Goal: Information Seeking & Learning: Check status

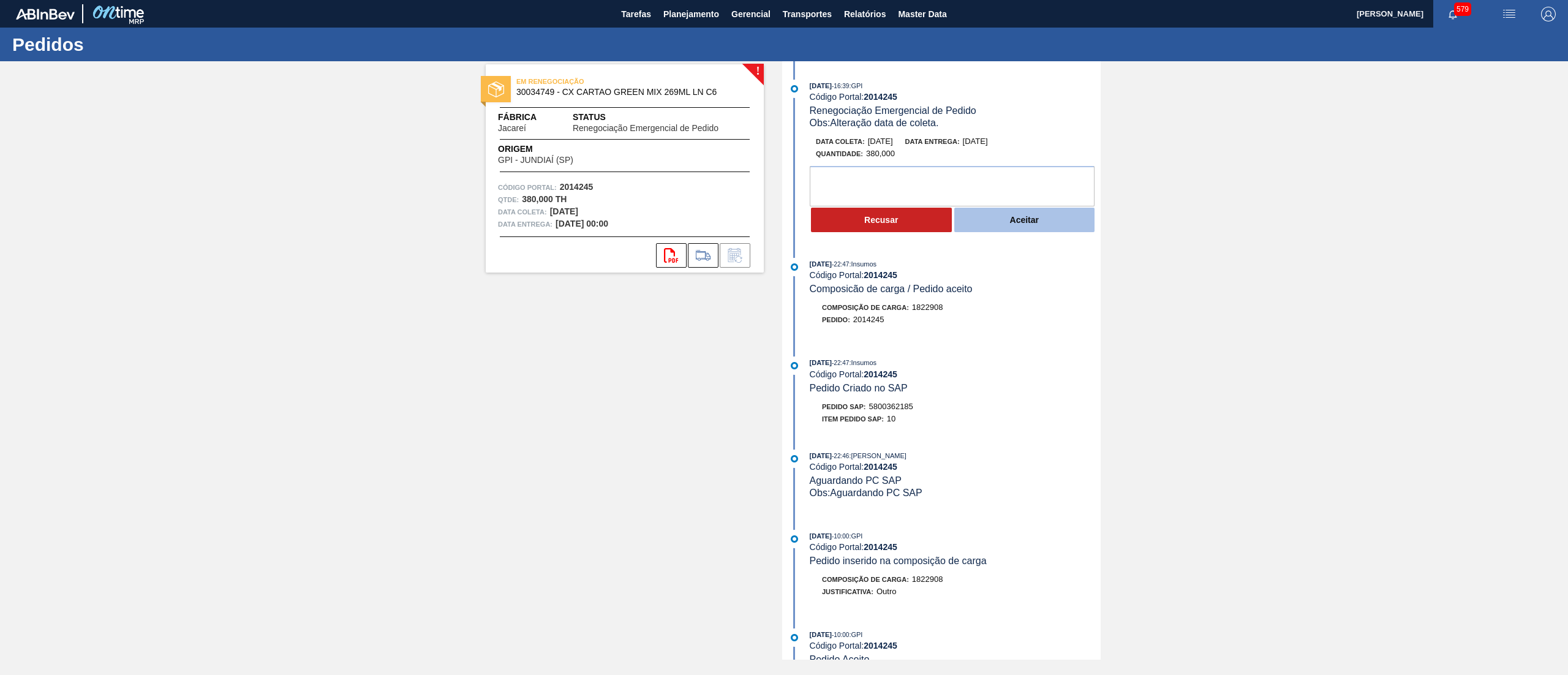
click at [1010, 229] on button "Aceitar" at bounding box center [1025, 219] width 141 height 25
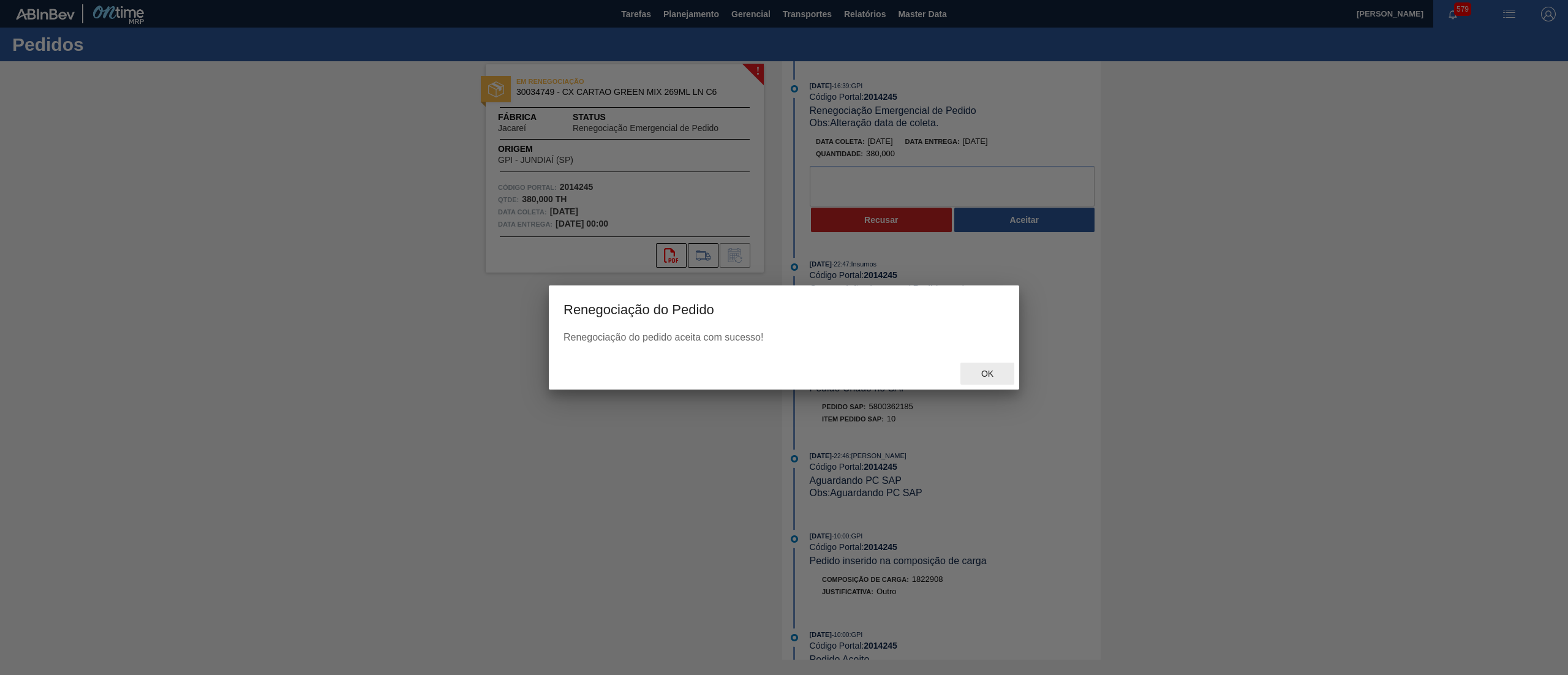
click at [980, 370] on span "Ok" at bounding box center [987, 374] width 32 height 10
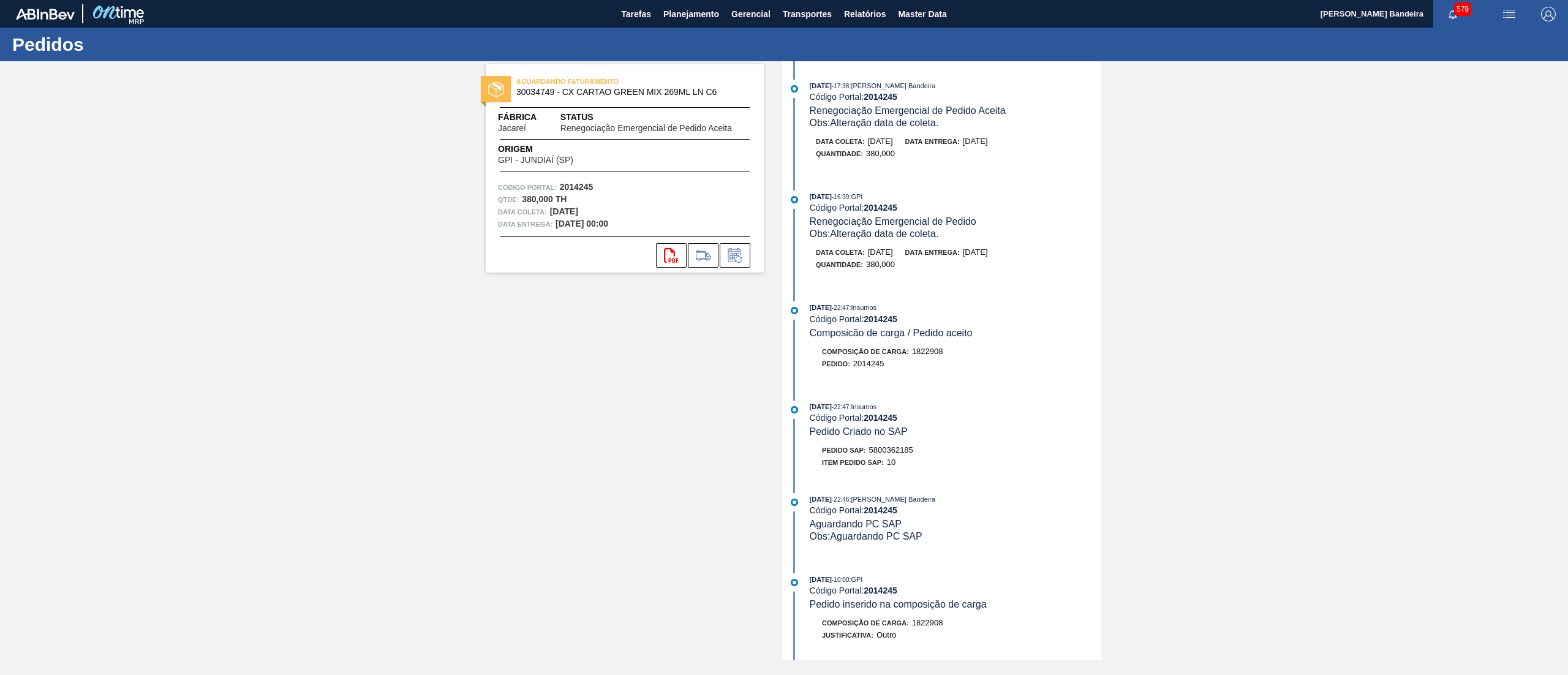
click at [1236, 460] on div "AGUARDANDO FATURAMENTO 30034749 - CX CARTAO GREEN MIX 269ML LN C6 Fábrica Jacar…" at bounding box center [784, 361] width 1568 height 599
click at [701, 10] on span "Planejamento" at bounding box center [691, 14] width 55 height 15
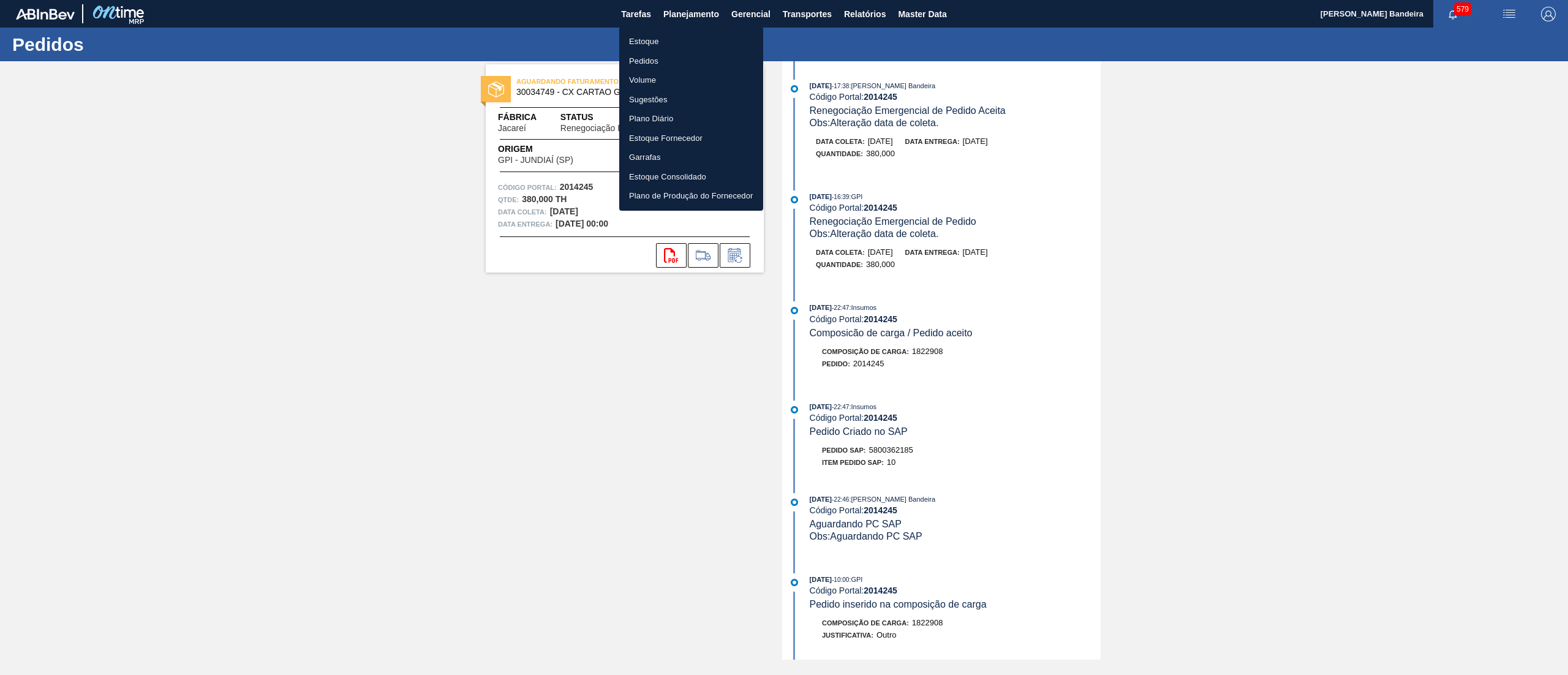
click at [679, 31] on ul "Estoque Pedidos Volume Sugestões Plano Diário Estoque Fornecedor Garrafas Estoq…" at bounding box center [692, 119] width 144 height 184
click at [672, 44] on li "Estoque" at bounding box center [692, 42] width 144 height 20
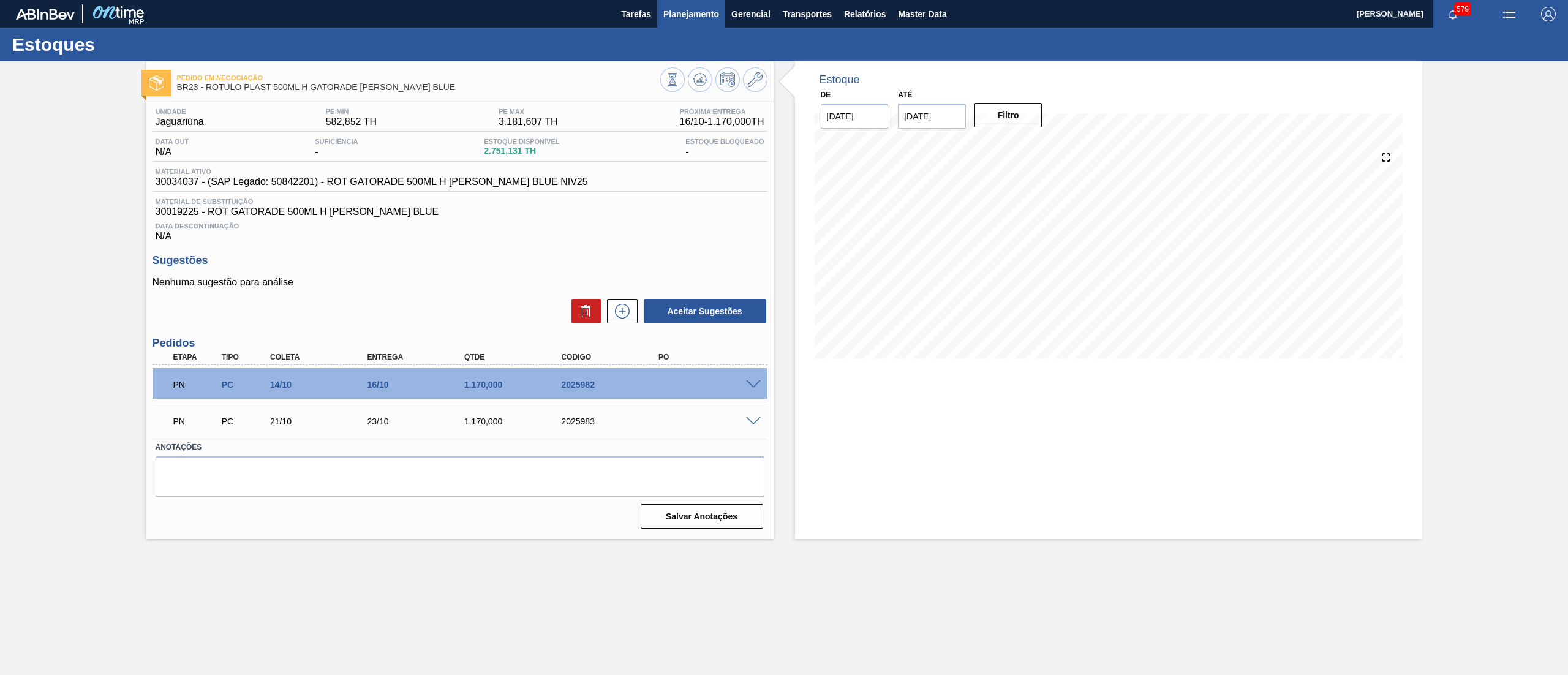
click at [692, 11] on span "Planejamento" at bounding box center [691, 14] width 55 height 15
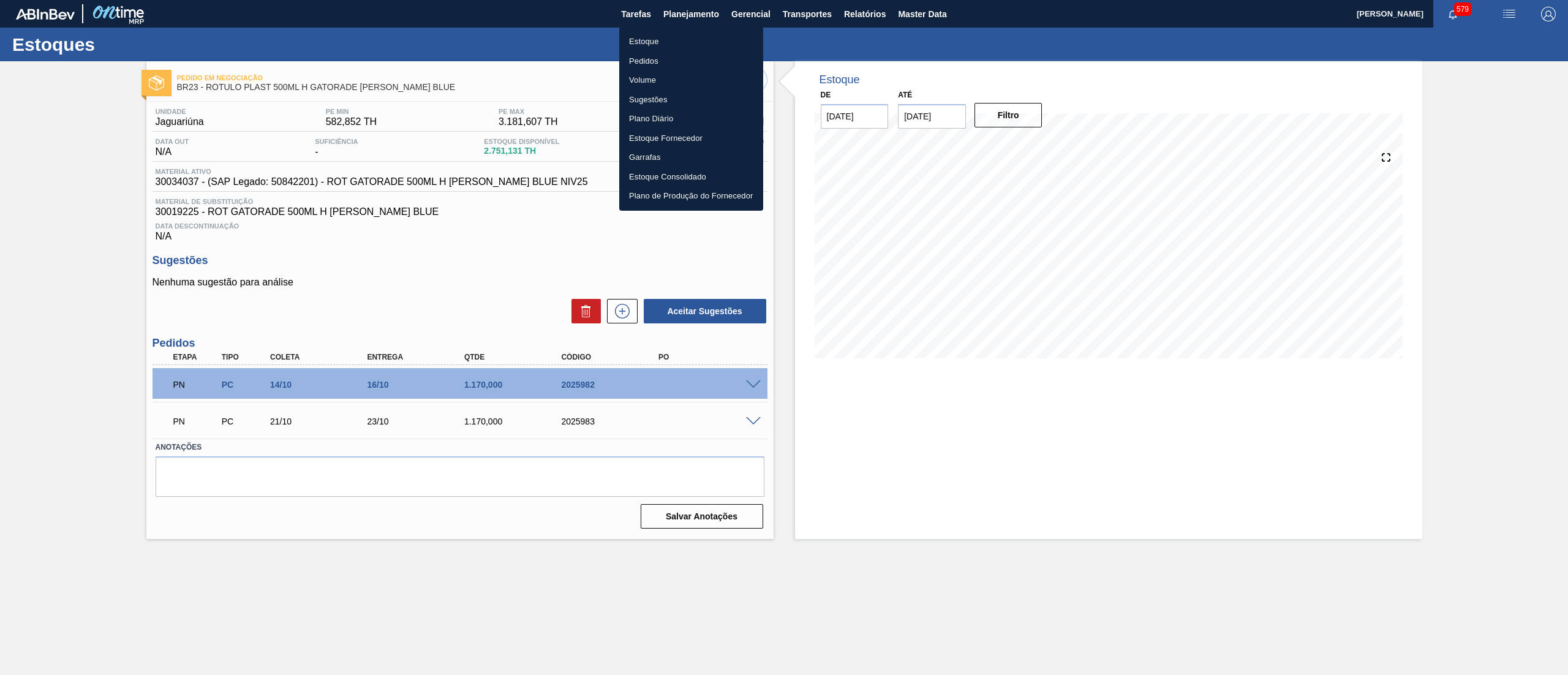
click at [697, 36] on li "Estoque" at bounding box center [692, 42] width 144 height 20
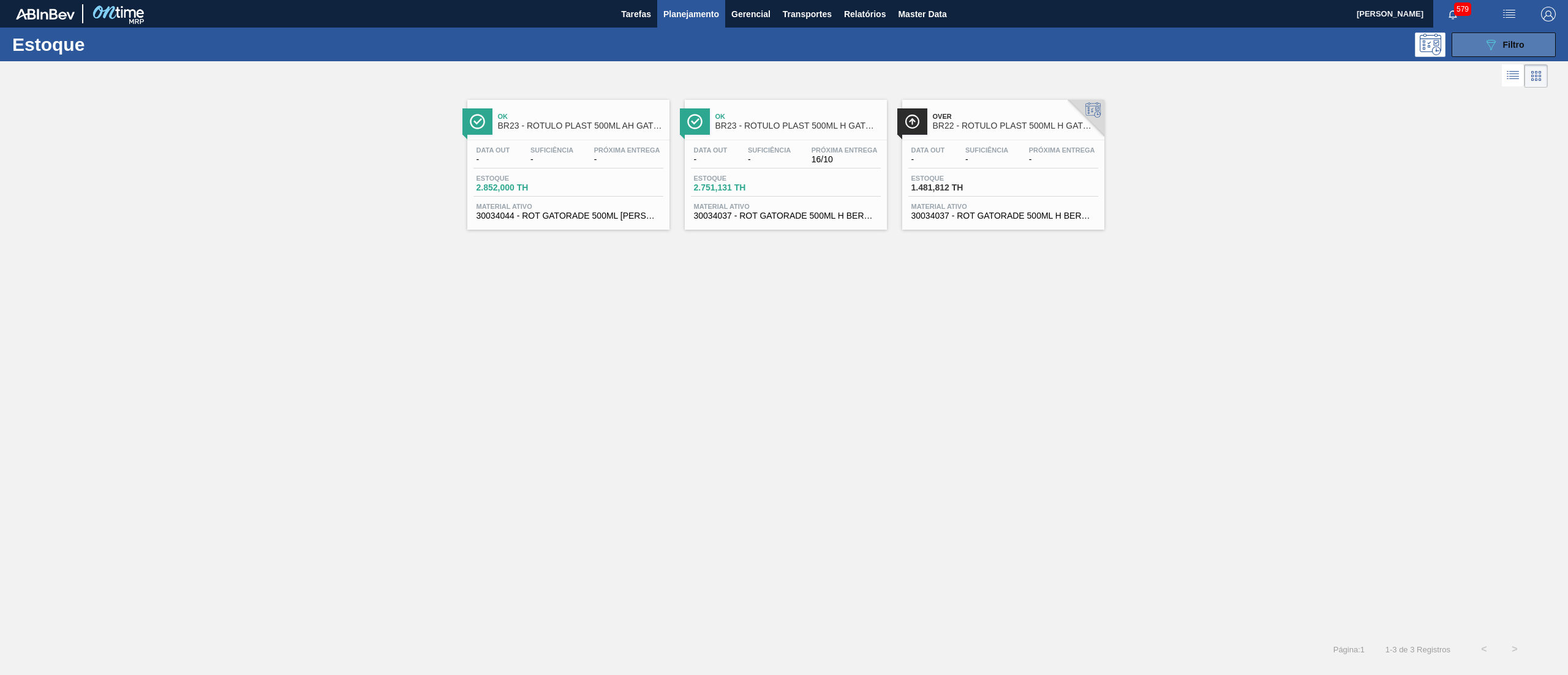
click at [1480, 39] on button "089F7B8B-B2A5-4AFE-B5C0-19BA573D28AC Filtro" at bounding box center [1503, 44] width 104 height 25
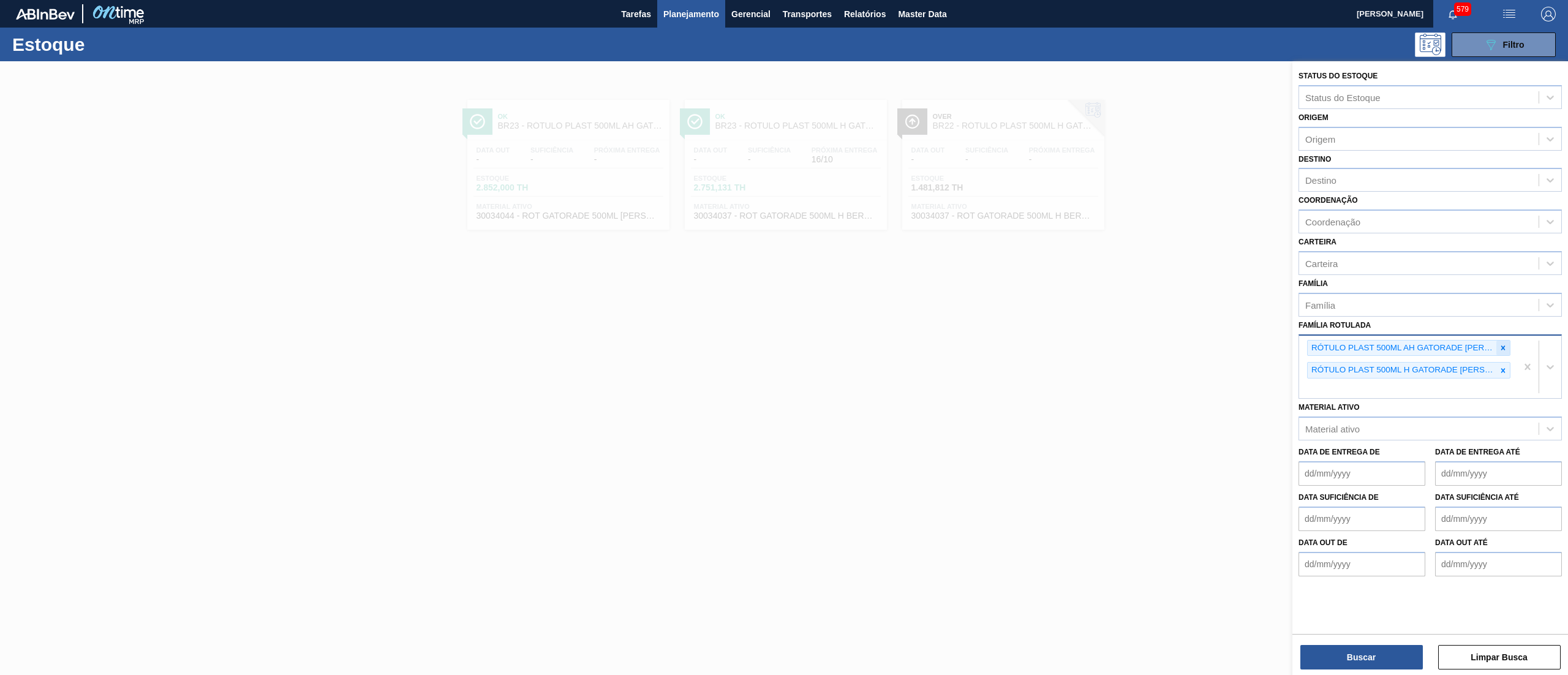
click at [1503, 344] on icon at bounding box center [1503, 348] width 9 height 9
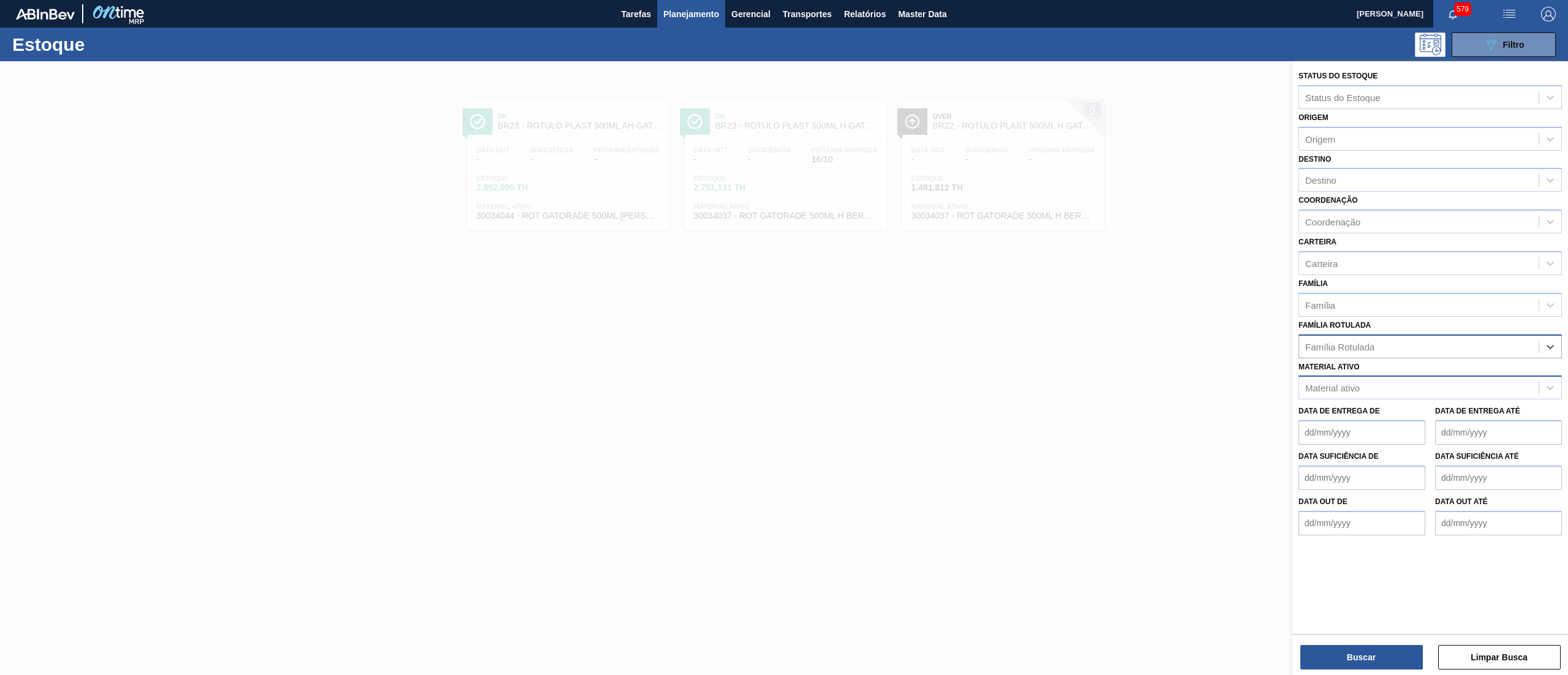
click at [1466, 386] on div "Material ativo" at bounding box center [1419, 388] width 239 height 18
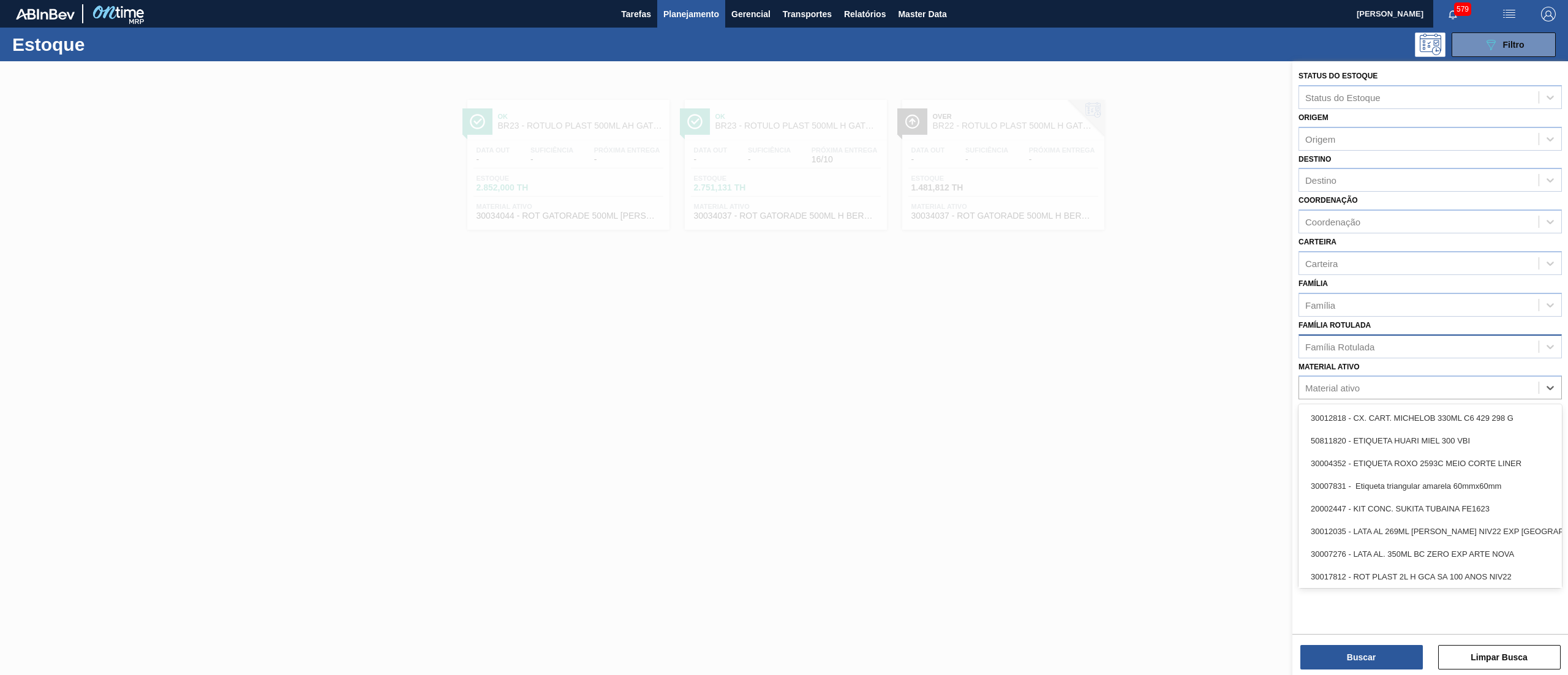
click at [1433, 347] on div "Família Rotulada" at bounding box center [1419, 347] width 239 height 18
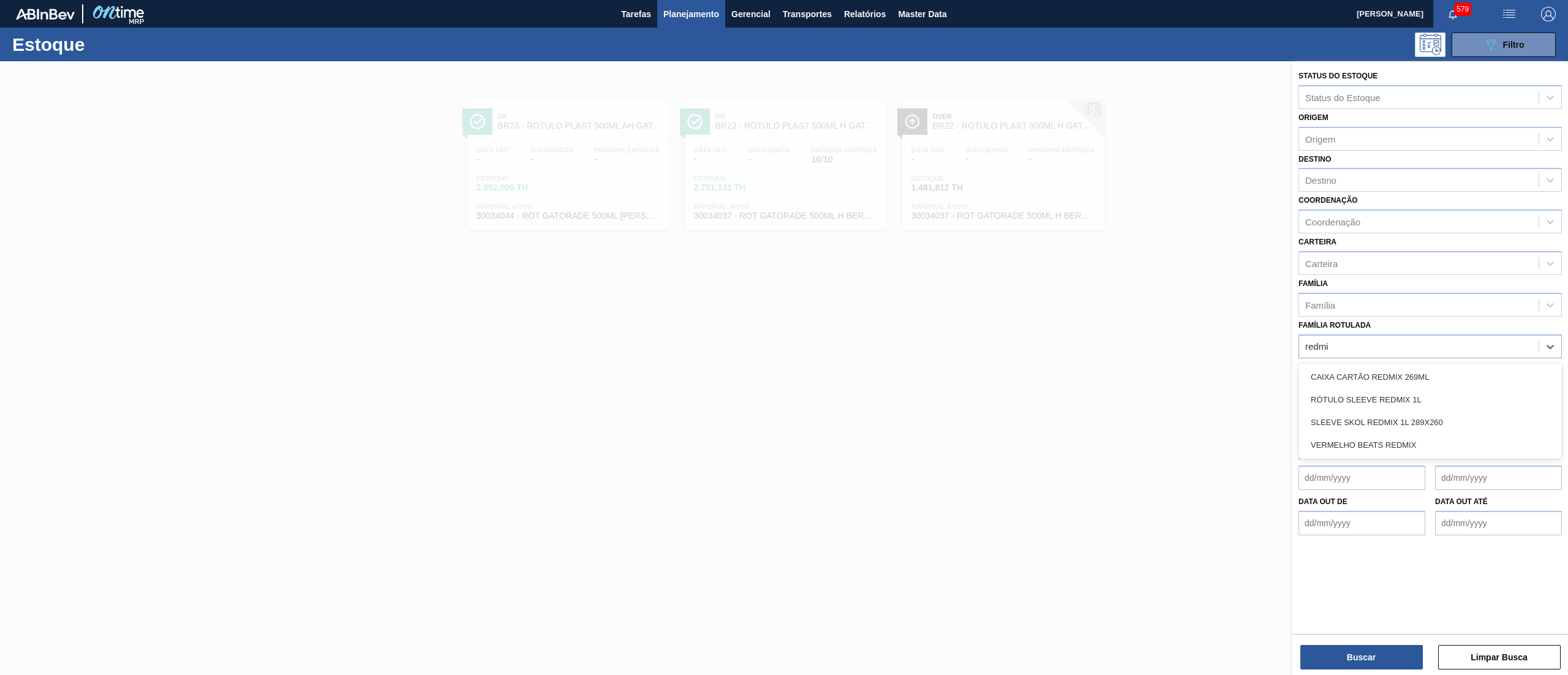
type Rotulada "redmi"
click at [1399, 328] on div "Família Rotulada option RÓTULO PLAST 500ML H GATORADE BERRY BLUE, deselected. o…" at bounding box center [1430, 337] width 264 height 42
